Goal: Task Accomplishment & Management: Manage account settings

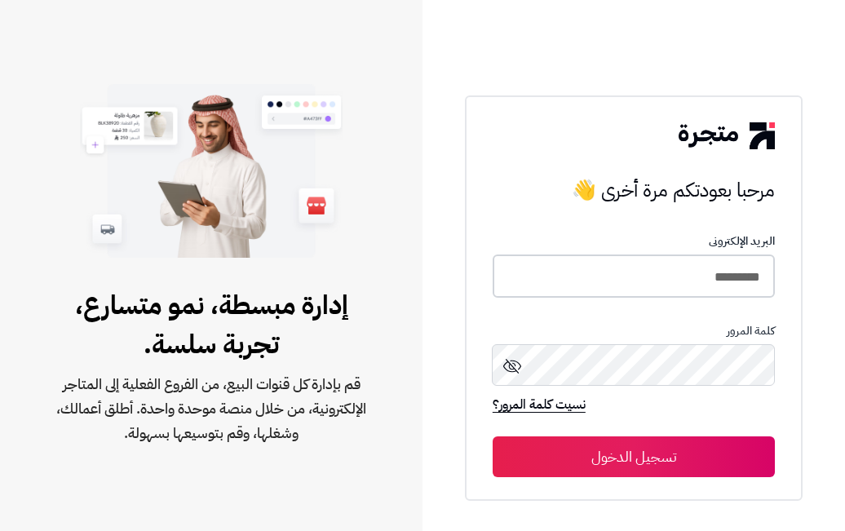
type input "*********"
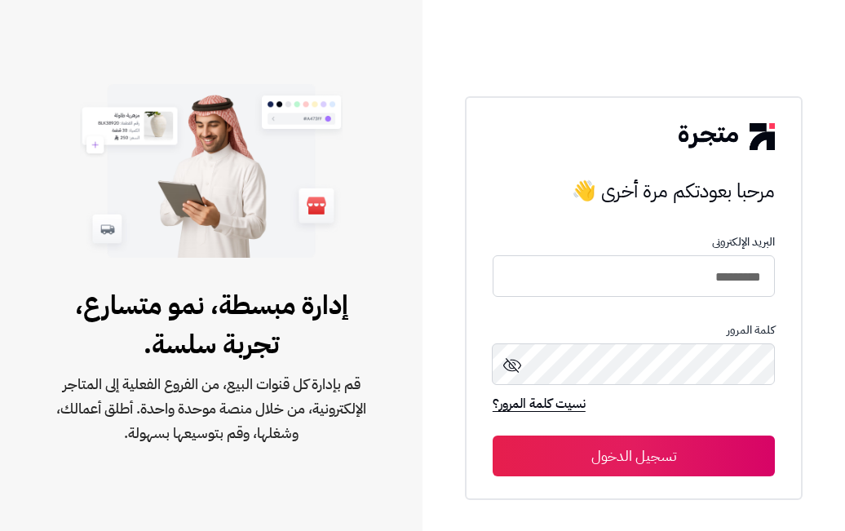
click at [634, 456] on button "تسجيل الدخول" at bounding box center [634, 456] width 282 height 41
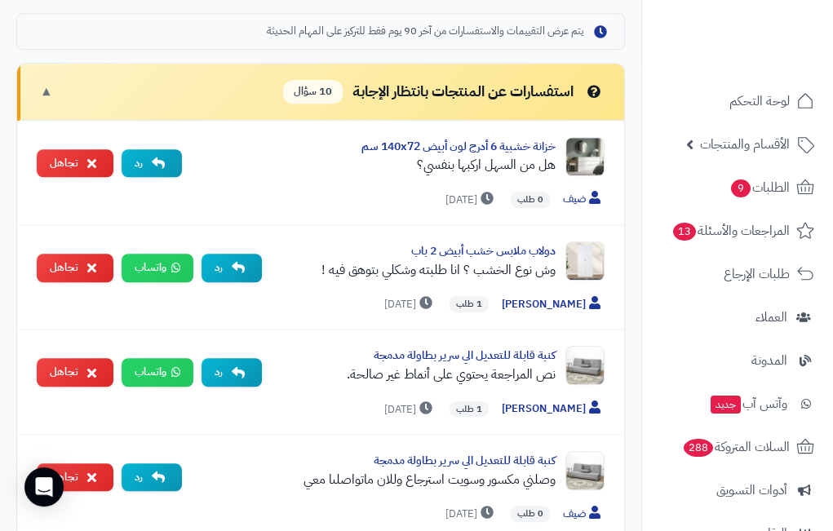
scroll to position [787, 0]
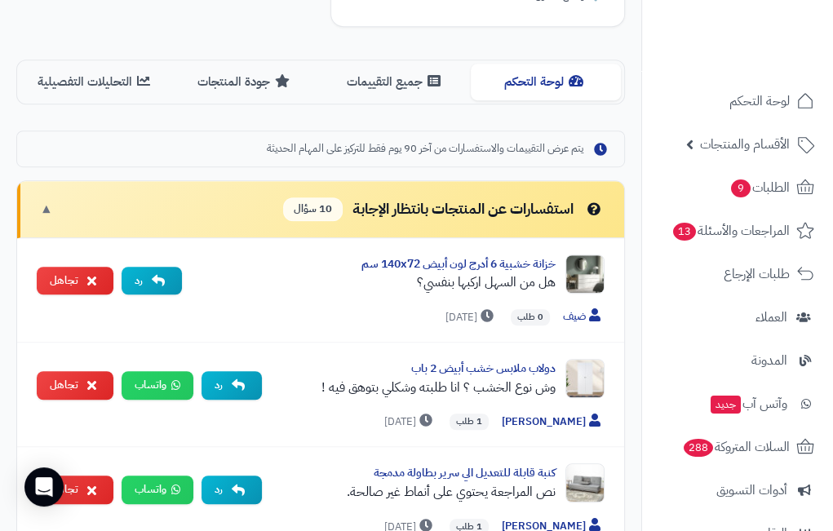
scroll to position [672, 0]
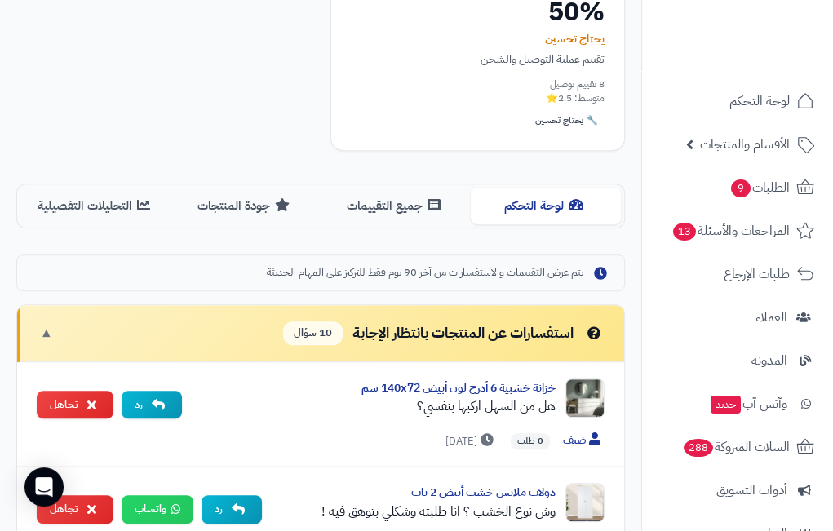
scroll to position [543, 0]
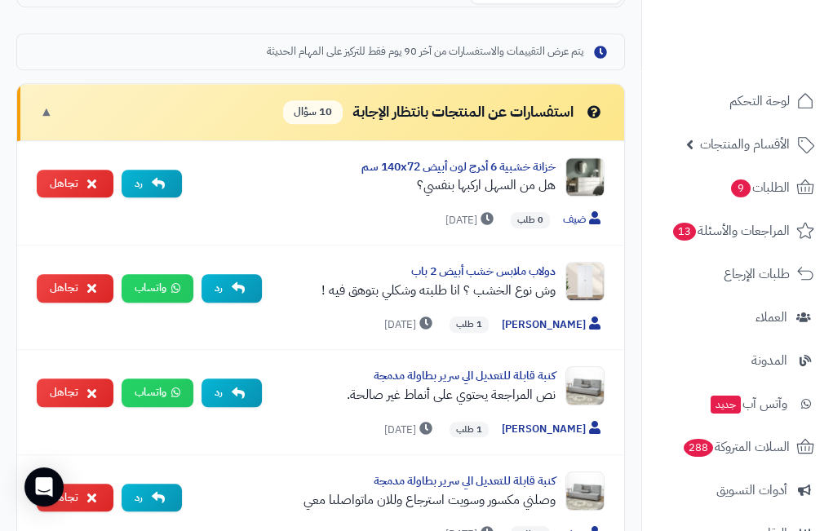
scroll to position [783, 0]
